Goal: Book appointment/travel/reservation

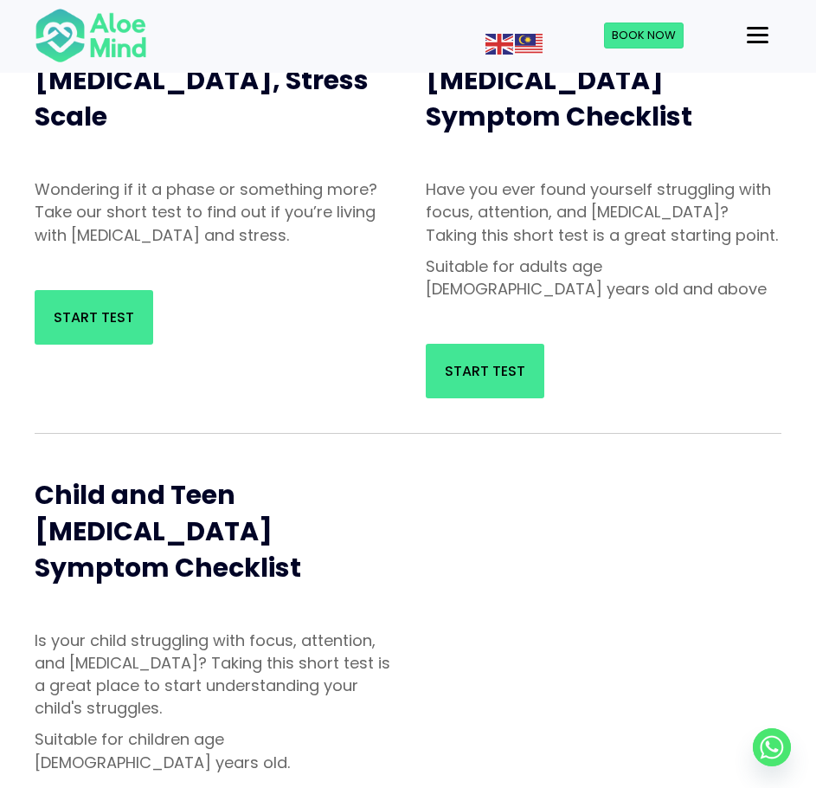
scroll to position [173, 0]
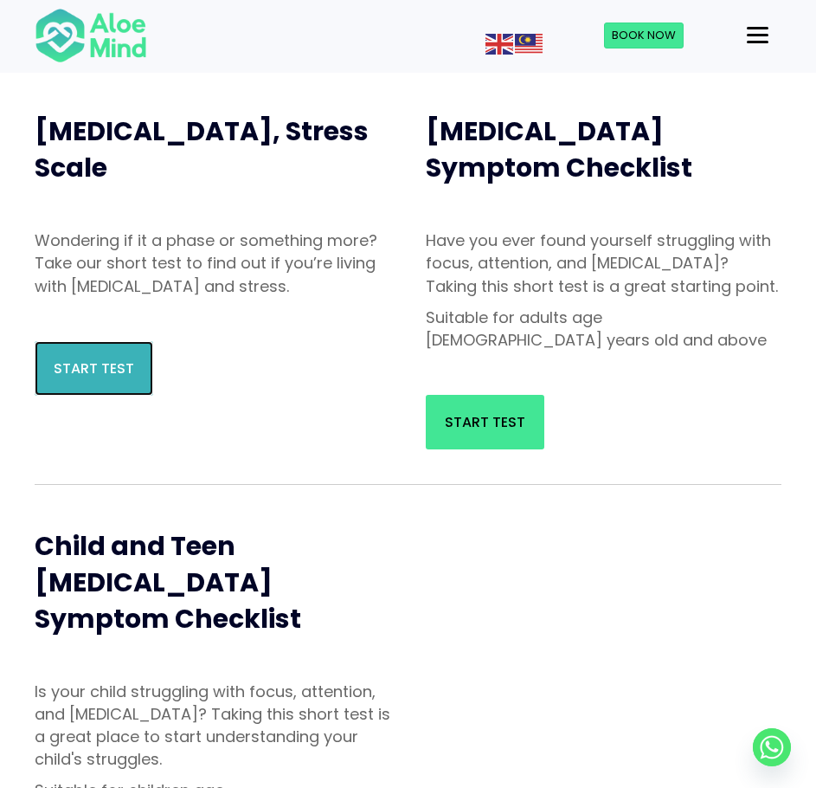
click at [94, 359] on span "Start Test" at bounding box center [94, 368] width 80 height 20
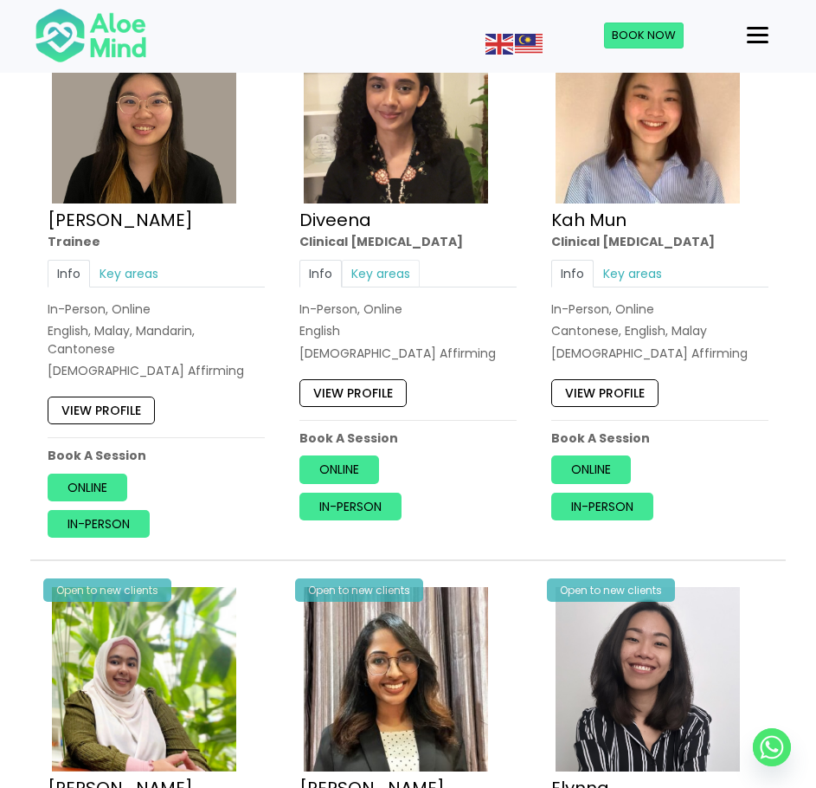
scroll to position [952, 0]
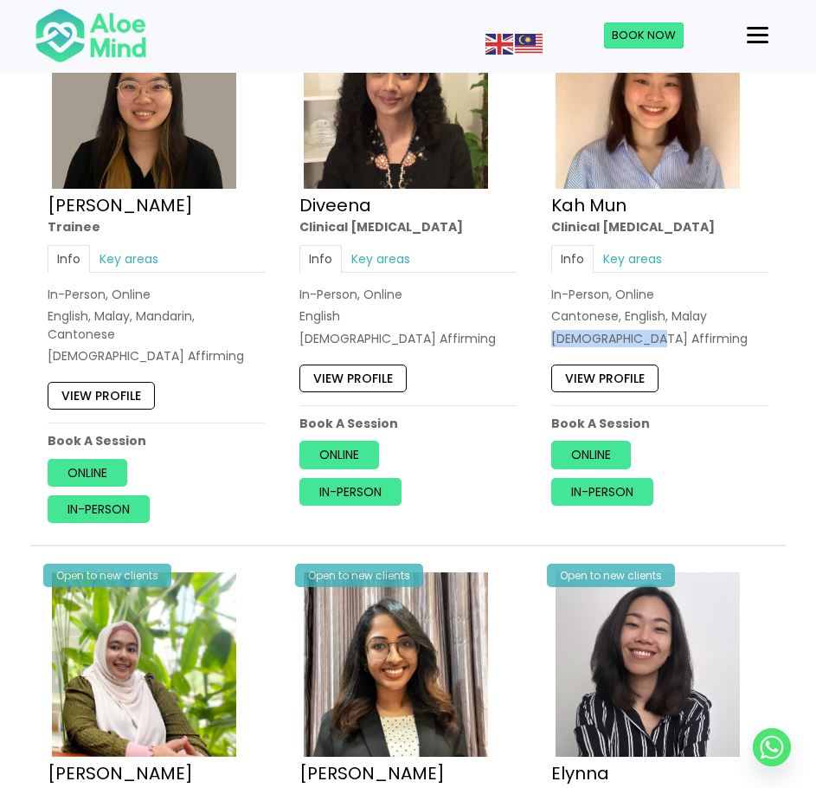
drag, startPoint x: 550, startPoint y: 336, endPoint x: 646, endPoint y: 337, distance: 96.1
click at [646, 337] on div "Open to new clients Kah Mun Clinical psychologist Info Key areas In-Person, Onl…" at bounding box center [659, 252] width 243 height 531
copy div "[DEMOGRAPHIC_DATA] Affirming"
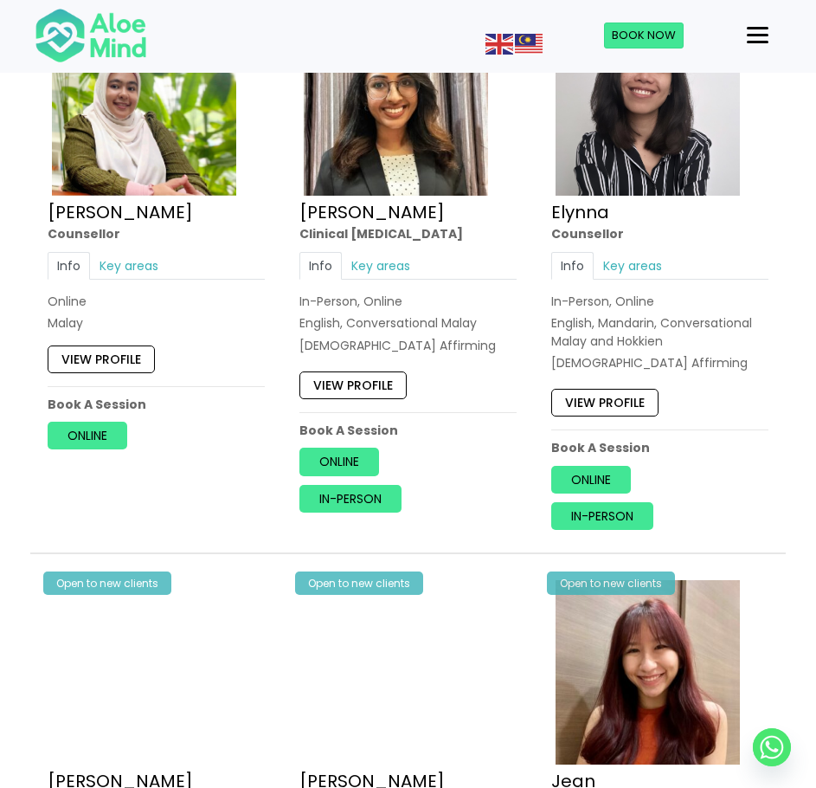
scroll to position [1471, 0]
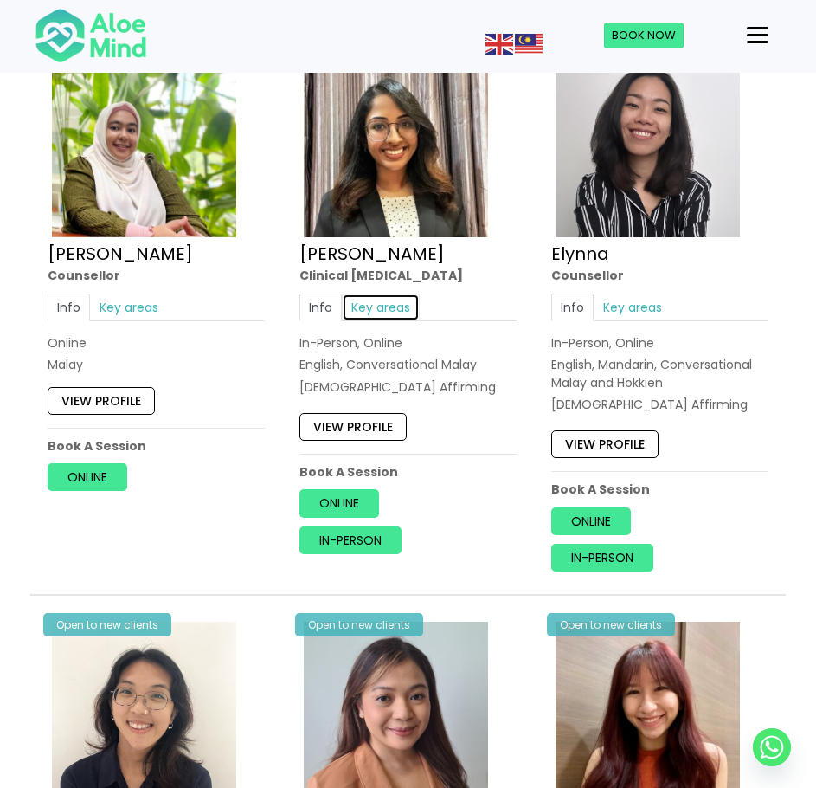
click at [363, 317] on link "Key areas" at bounding box center [381, 307] width 78 height 28
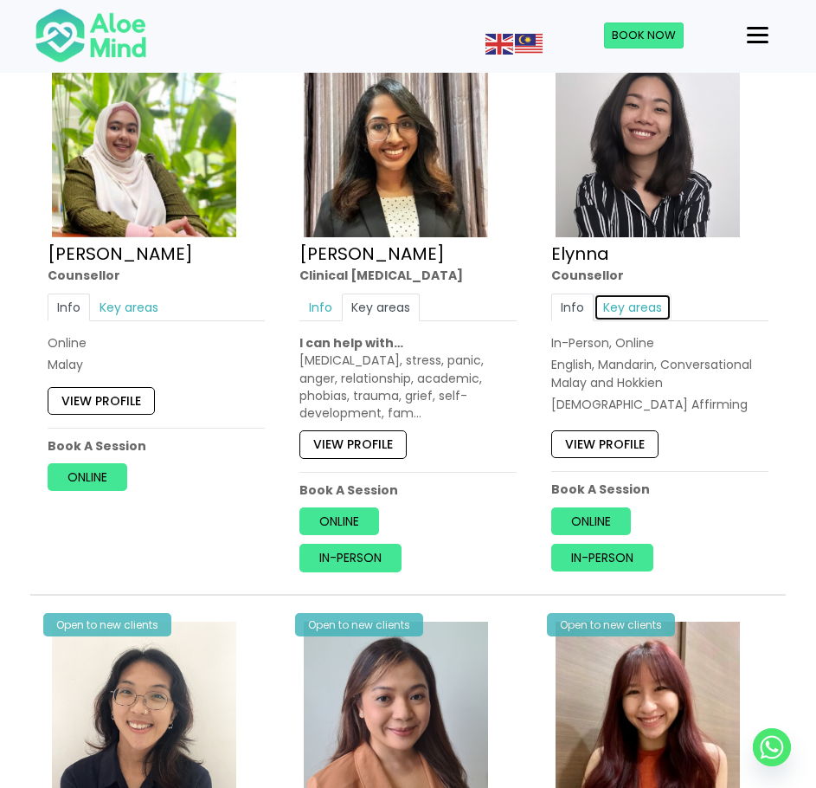
click at [624, 310] on link "Key areas" at bounding box center [633, 307] width 78 height 28
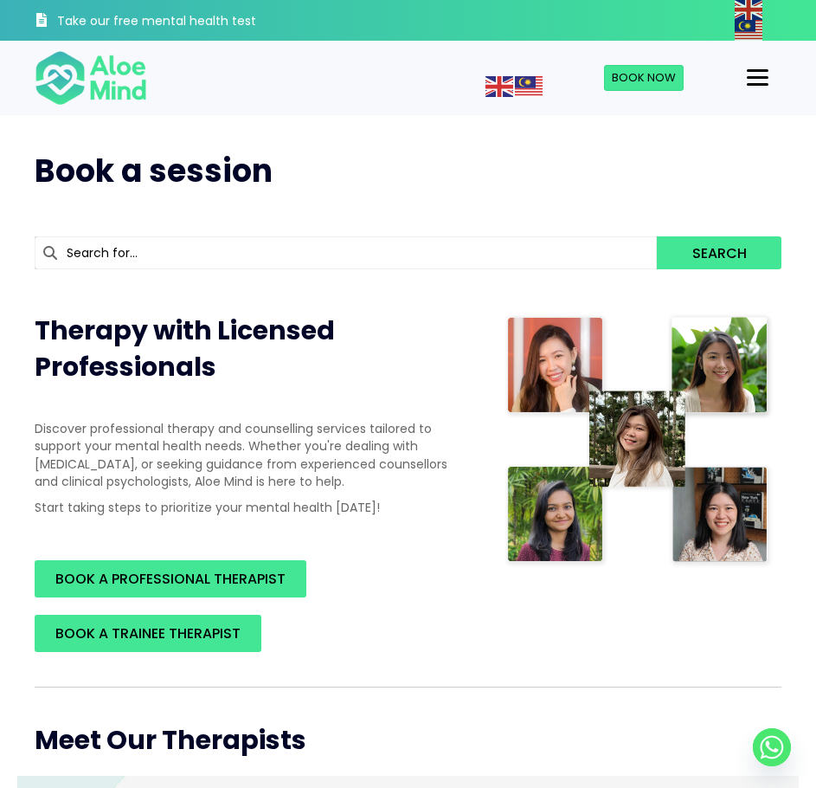
scroll to position [0, 0]
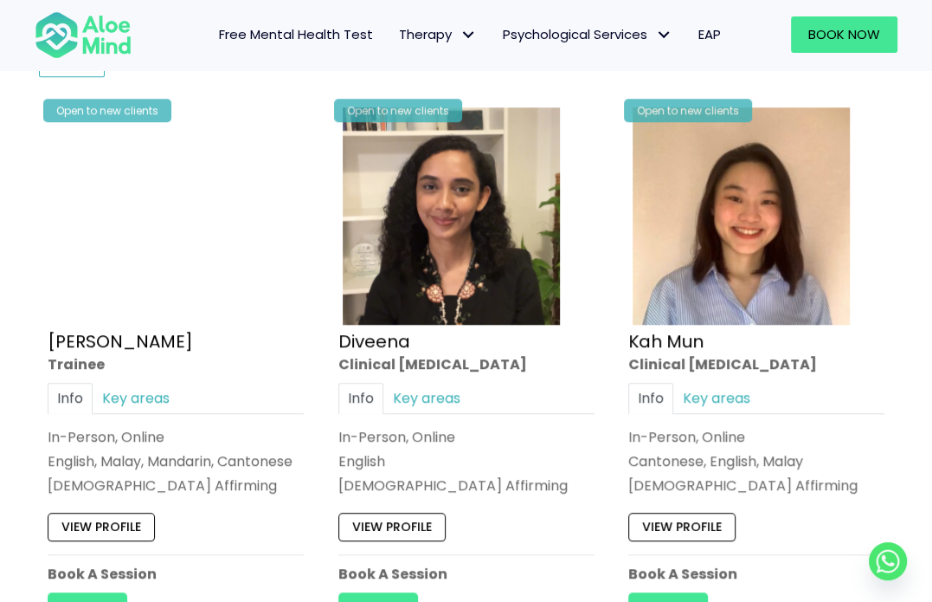
scroll to position [952, 0]
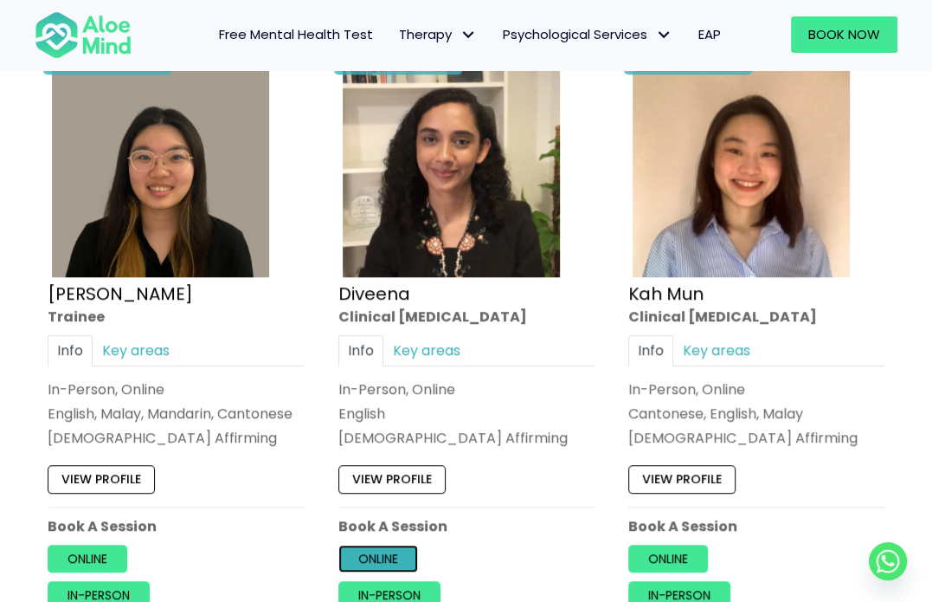
click at [405, 550] on link "Online" at bounding box center [378, 558] width 80 height 28
